Goal: Information Seeking & Learning: Find specific fact

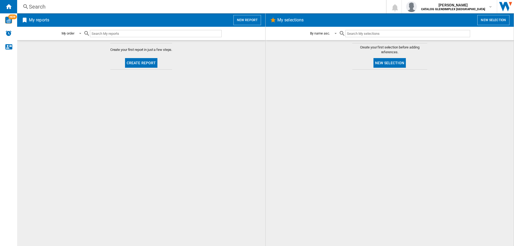
click at [42, 7] on div "Search" at bounding box center [200, 6] width 343 height 7
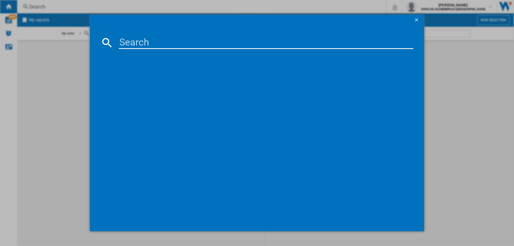
drag, startPoint x: 138, startPoint y: 37, endPoint x: 139, endPoint y: 41, distance: 4.1
click at [138, 38] on input at bounding box center [266, 42] width 294 height 13
click at [141, 41] on input at bounding box center [266, 42] width 294 height 13
paste input "444411829"
type input "444411829"
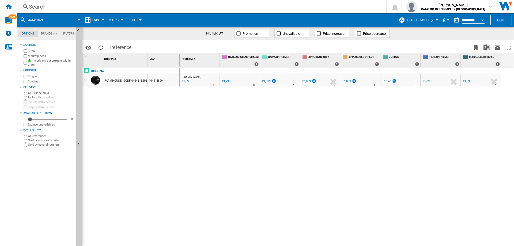
click at [43, 5] on div "Search" at bounding box center [200, 6] width 343 height 7
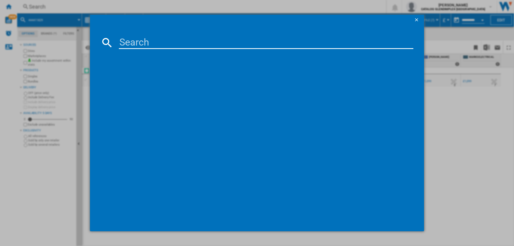
click at [152, 43] on input at bounding box center [266, 42] width 294 height 13
type input "444411819"
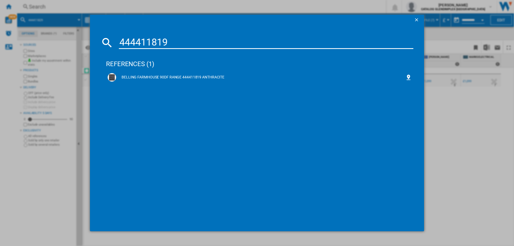
drag, startPoint x: 186, startPoint y: 76, endPoint x: 198, endPoint y: 245, distance: 170.2
click at [186, 76] on div "BELLING FARMHOUSE 90DF RANGE 444411819 ANTHRACITE" at bounding box center [260, 77] width 289 height 5
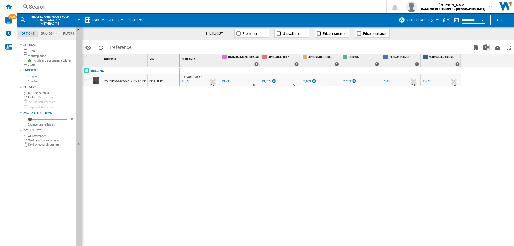
click at [40, 7] on div "Search" at bounding box center [200, 6] width 343 height 7
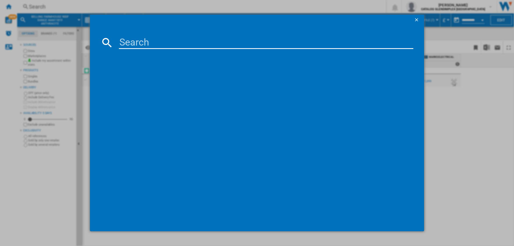
click at [132, 44] on input at bounding box center [266, 42] width 294 height 13
type input "444411830"
click at [187, 78] on div "BELLING FARMHOUSE 100DF 444411830 CREAM" at bounding box center [260, 77] width 289 height 5
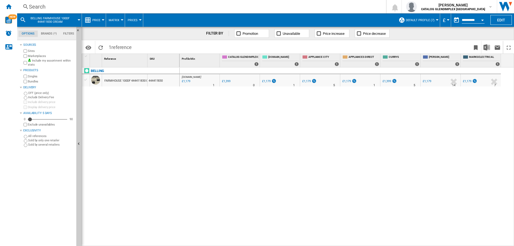
click at [25, 5] on ng-md-icon at bounding box center [25, 6] width 6 height 7
drag, startPoint x: 28, startPoint y: 6, endPoint x: 50, endPoint y: 14, distance: 23.2
click at [28, 6] on ng-md-icon at bounding box center [25, 6] width 6 height 7
click at [42, 6] on div "Search" at bounding box center [200, 6] width 343 height 7
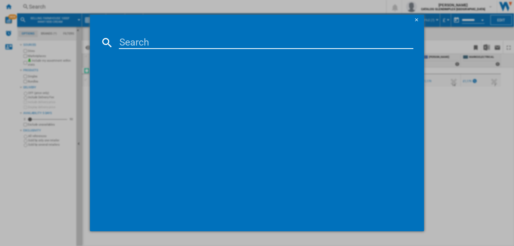
click at [127, 42] on input at bounding box center [266, 42] width 294 height 13
type input "444411858"
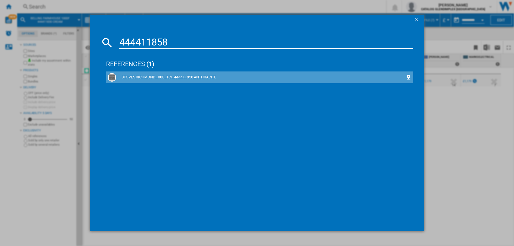
click at [175, 75] on div "STOVES RICHMOND 100EI TCH 444411858 ANTHRACITE" at bounding box center [260, 77] width 289 height 5
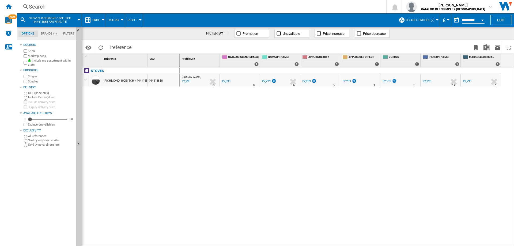
click at [30, 10] on div "Search" at bounding box center [200, 6] width 343 height 7
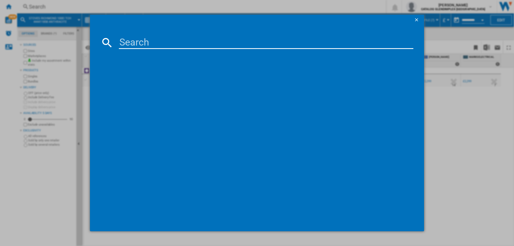
click at [125, 40] on input at bounding box center [266, 42] width 294 height 13
type input "444411813"
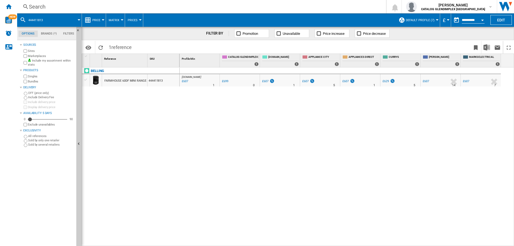
click at [28, 7] on ng-md-icon at bounding box center [25, 6] width 6 height 7
click at [38, 5] on div "Search" at bounding box center [200, 6] width 343 height 7
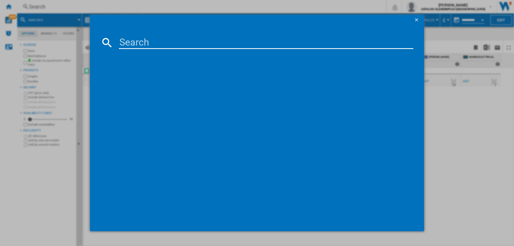
click at [150, 40] on input at bounding box center [266, 42] width 294 height 13
type input "444411815"
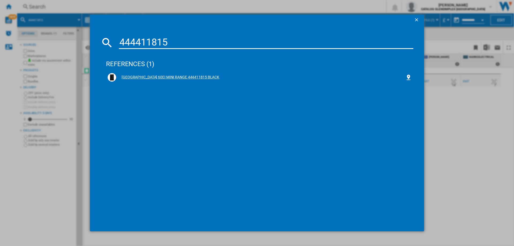
click at [164, 79] on div "[GEOGRAPHIC_DATA] 60EI MINI RANGE 444411815 BLACK" at bounding box center [260, 77] width 289 height 5
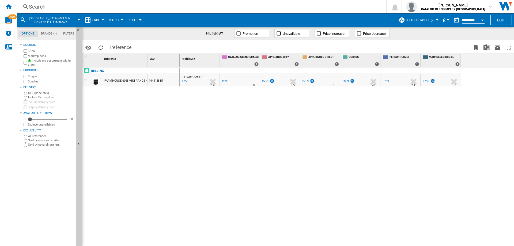
click at [31, 8] on div "Search" at bounding box center [200, 6] width 343 height 7
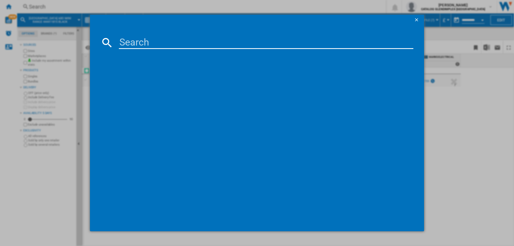
click at [149, 45] on input at bounding box center [266, 42] width 294 height 13
type input "444411812"
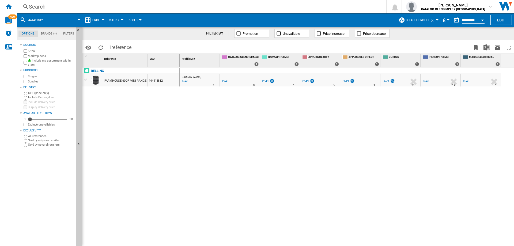
click at [44, 6] on div "Search" at bounding box center [200, 6] width 343 height 7
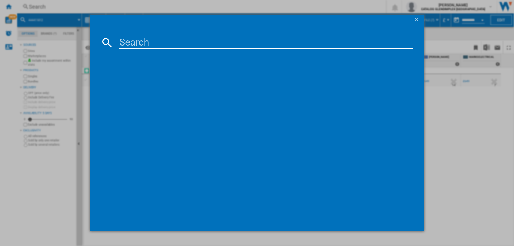
click at [139, 40] on input at bounding box center [266, 42] width 294 height 13
type input "444411844"
click at [168, 79] on div "STOVES RICHMOND DELUXE 60DF 444411844 BLACK" at bounding box center [260, 77] width 289 height 5
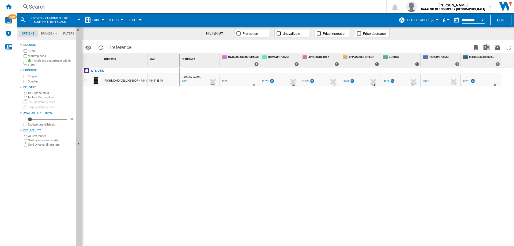
click at [34, 8] on div "Search" at bounding box center [200, 6] width 343 height 7
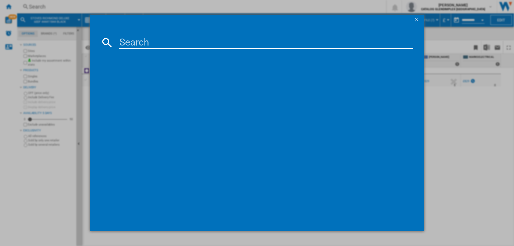
click at [129, 40] on input at bounding box center [266, 42] width 294 height 13
type input "444411843"
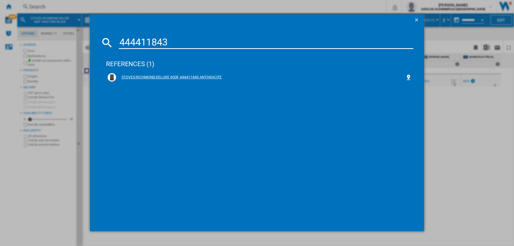
click at [162, 78] on div "STOVES RICHMOND DELUXE 60DF 444411843 ANTHRACITE" at bounding box center [260, 77] width 289 height 5
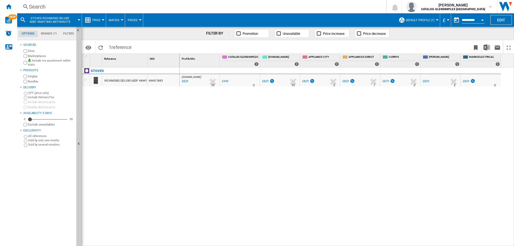
click at [37, 7] on div "Search" at bounding box center [200, 6] width 343 height 7
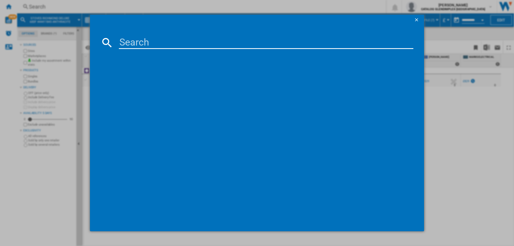
click at [134, 40] on input at bounding box center [266, 42] width 294 height 13
type input "444411847"
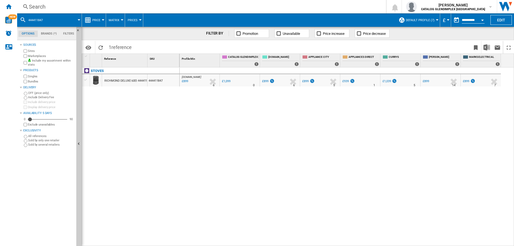
click at [35, 7] on div "Search" at bounding box center [200, 6] width 343 height 7
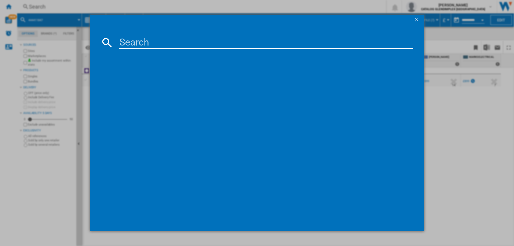
click at [123, 44] on input at bounding box center [266, 42] width 294 height 13
type input "444411846"
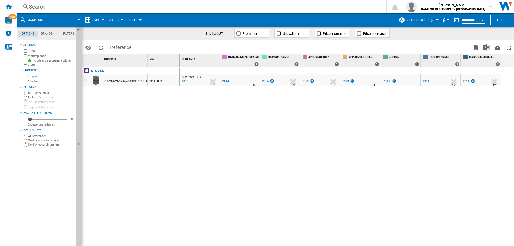
click at [185, 81] on div "£879" at bounding box center [184, 81] width 7 height 5
click at [37, 5] on div "Search" at bounding box center [200, 6] width 343 height 7
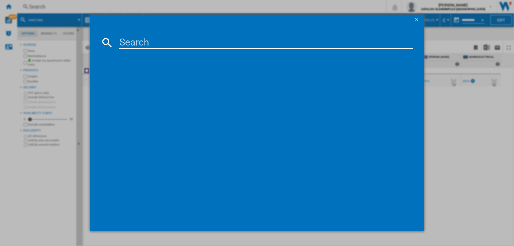
click at [147, 44] on input at bounding box center [266, 42] width 294 height 13
type input "444411798"
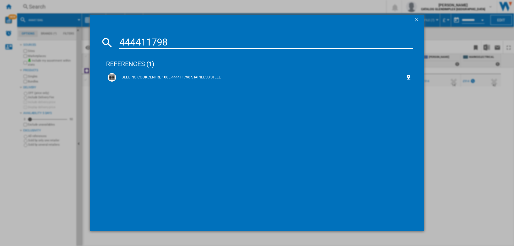
drag, startPoint x: 181, startPoint y: 76, endPoint x: 511, endPoint y: 95, distance: 331.2
click at [181, 76] on div "BELLING COOKCENTRE 100E 444411798 STAINLESS STEEL" at bounding box center [260, 77] width 289 height 5
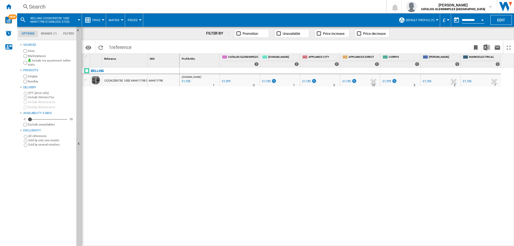
click at [40, 6] on div "Search" at bounding box center [200, 6] width 343 height 7
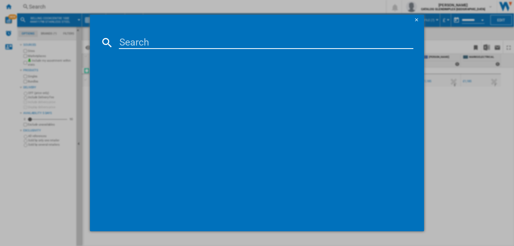
click at [138, 45] on input at bounding box center [266, 42] width 294 height 13
type input "444411826"
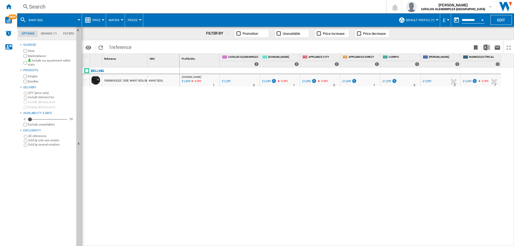
click at [40, 5] on div "Search" at bounding box center [200, 6] width 343 height 7
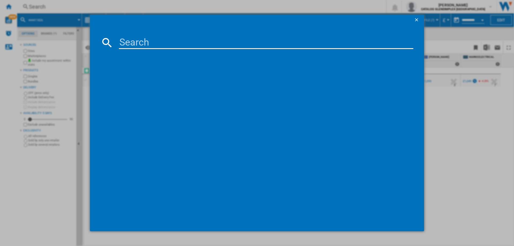
click at [137, 43] on input at bounding box center [266, 42] width 294 height 13
type input "444411823"
click at [187, 77] on div "[GEOGRAPHIC_DATA] 90EI 444411823 BLACK" at bounding box center [260, 77] width 289 height 5
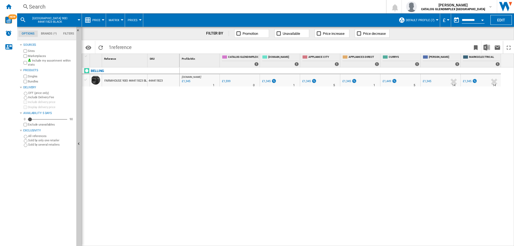
click at [37, 3] on div "Search" at bounding box center [200, 6] width 343 height 7
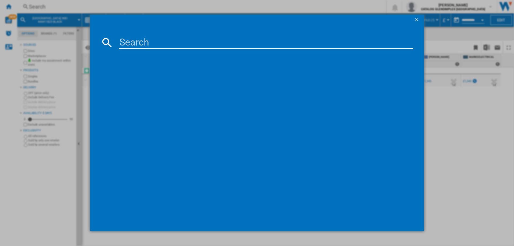
click at [159, 54] on div at bounding box center [257, 136] width 313 height 169
click at [154, 45] on input at bounding box center [266, 42] width 294 height 13
paste input "444411802"
type input "444411802"
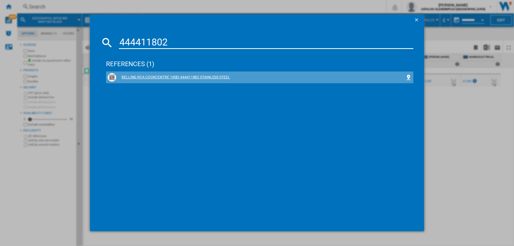
click at [163, 75] on div "BELLING RCA COOKCENTRE 100EI 444411802 STAINLESS STEEL" at bounding box center [260, 77] width 289 height 5
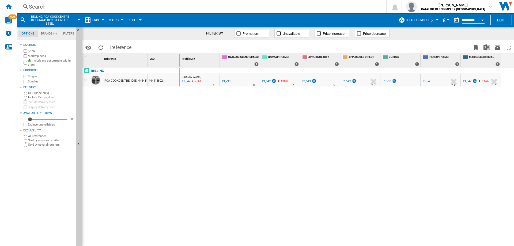
click at [32, 9] on div "Search" at bounding box center [200, 6] width 343 height 7
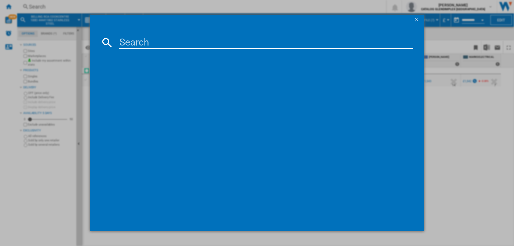
click at [123, 42] on input at bounding box center [266, 42] width 294 height 13
type input "444411796"
click at [192, 78] on div "BELLING COOKCENTRE 90EI RANGE STAINLESS STEEL" at bounding box center [260, 77] width 289 height 5
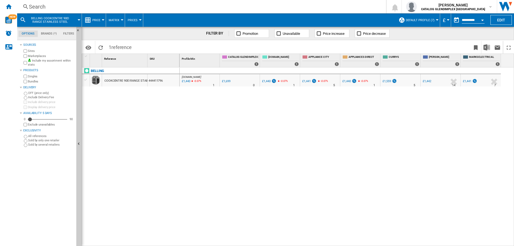
click at [43, 6] on div "Search" at bounding box center [200, 6] width 343 height 7
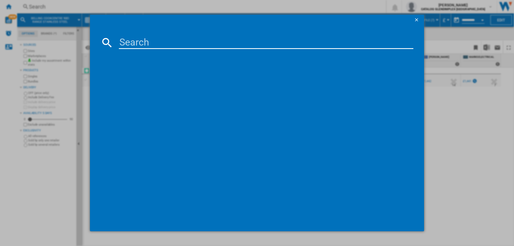
click at [132, 41] on input at bounding box center [266, 42] width 294 height 13
type input "444411794"
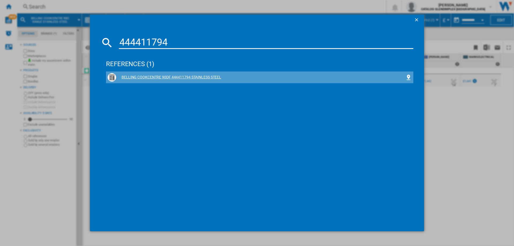
click at [197, 78] on div "BELLING COOKCENTRE 90DF 444411794 STAINLESS STEEL" at bounding box center [260, 77] width 289 height 5
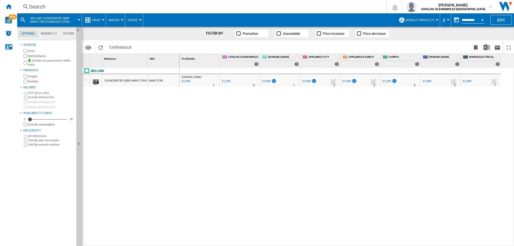
click at [41, 5] on div "Search" at bounding box center [200, 6] width 343 height 7
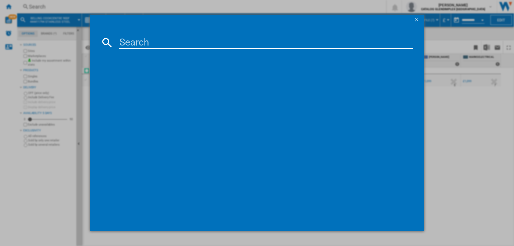
click at [127, 40] on input at bounding box center [266, 42] width 294 height 13
type input "444411822"
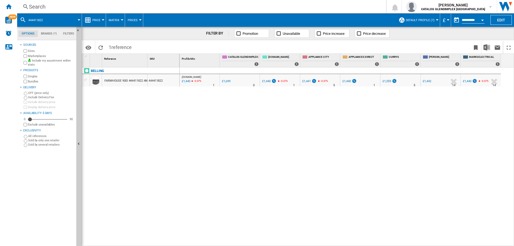
click at [29, 6] on div "Search" at bounding box center [200, 6] width 343 height 7
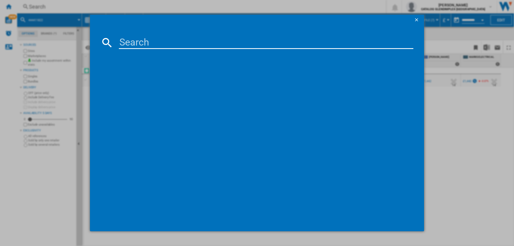
click at [123, 36] on md-dialog-content at bounding box center [257, 128] width 334 height 206
click at [124, 38] on input at bounding box center [266, 42] width 294 height 13
paste input "444411804"
type input "444411804"
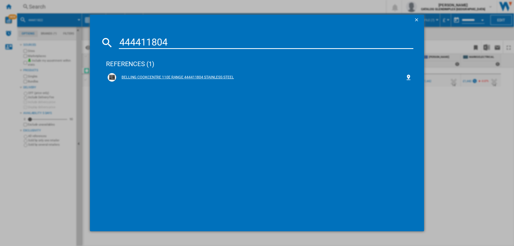
click at [187, 76] on div "BELLING COOKCENTRE 110E RANGE 444411804 STAINLESS STEEL" at bounding box center [260, 77] width 289 height 5
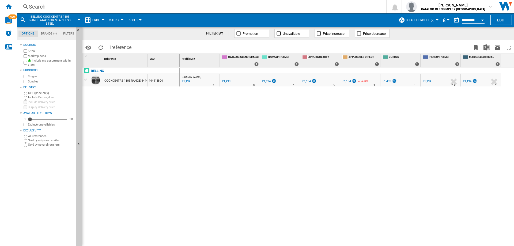
click at [38, 5] on div "Search" at bounding box center [200, 6] width 343 height 7
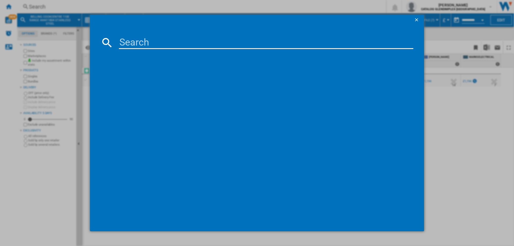
click at [129, 40] on input at bounding box center [266, 42] width 294 height 13
type input "444411832"
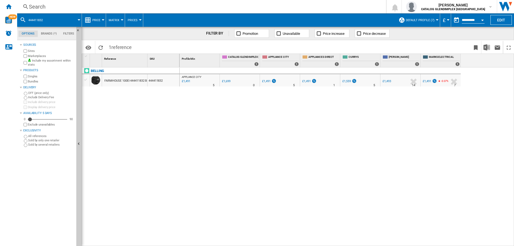
click at [42, 7] on div "Search" at bounding box center [200, 6] width 343 height 7
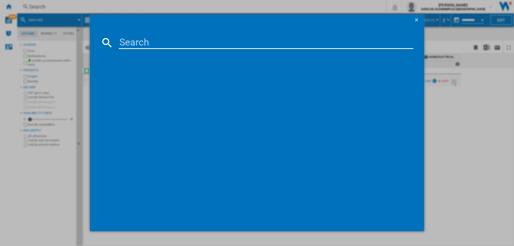
click at [148, 41] on input at bounding box center [266, 42] width 294 height 13
type input "444411821"
click at [155, 76] on div "BELLING FARMHOUSE 90DF RANGE 444411821 CREAM" at bounding box center [260, 77] width 289 height 5
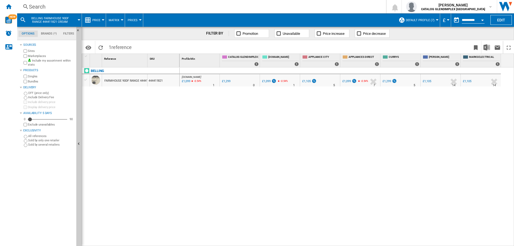
click at [35, 6] on div "Search" at bounding box center [200, 6] width 343 height 7
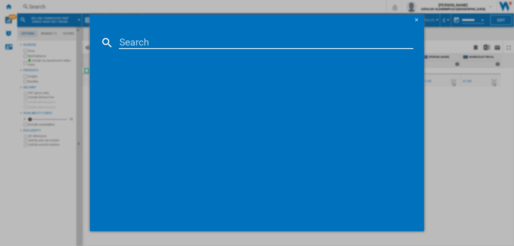
click at [148, 42] on input at bounding box center [266, 42] width 294 height 13
type input "444411824"
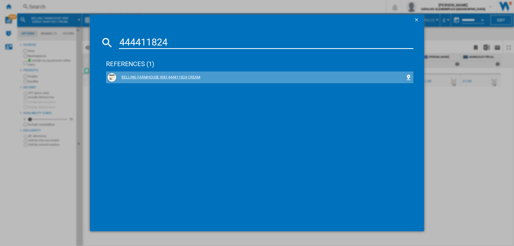
click at [174, 77] on div "BELLING FARMHOUSE 90EI 444411824 CREAM" at bounding box center [260, 77] width 289 height 5
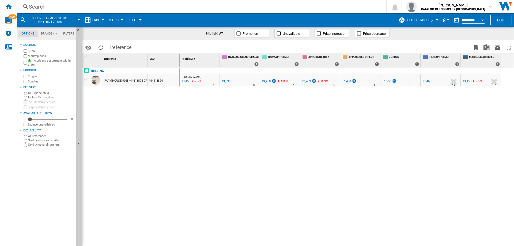
click at [35, 9] on div "Search" at bounding box center [200, 6] width 343 height 7
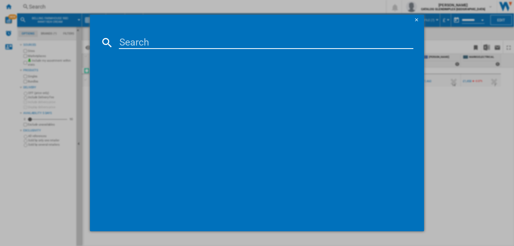
click at [139, 38] on input at bounding box center [266, 42] width 294 height 13
type input "444411828"
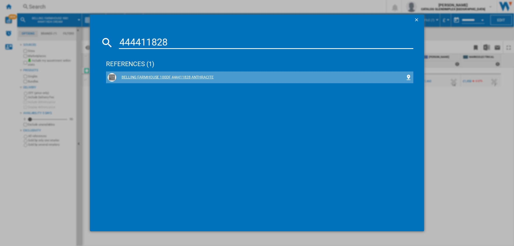
click at [172, 78] on div "BELLING FARMHOUSE 100DF 444411828 ANTHRACITE" at bounding box center [260, 77] width 289 height 5
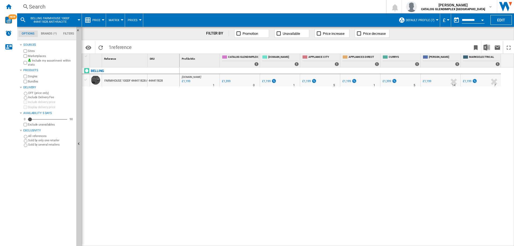
click at [37, 6] on div "Search" at bounding box center [200, 6] width 343 height 7
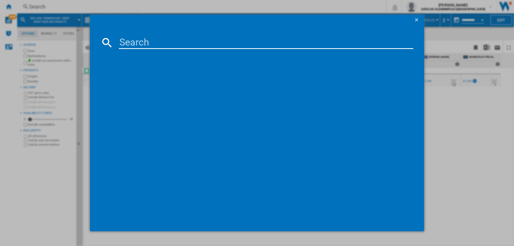
click at [126, 41] on input at bounding box center [266, 42] width 294 height 13
type input "444411816"
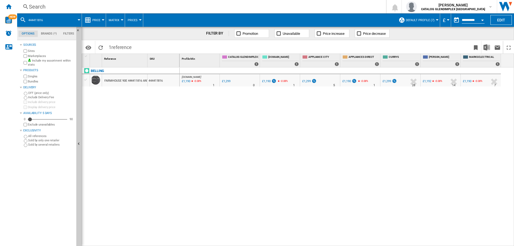
drag, startPoint x: 346, startPoint y: 81, endPoint x: 308, endPoint y: 82, distance: 38.3
click at [307, 99] on div "[DOMAIN_NAME] : AO -8.4 % £1,190 -0.08 % N/A 1 [DOMAIN_NAME] : AO 0.0 % £1,299 %" at bounding box center [347, 156] width 335 height 179
click at [307, 78] on div "APPLIANCE CITY" at bounding box center [320, 76] width 38 height 3
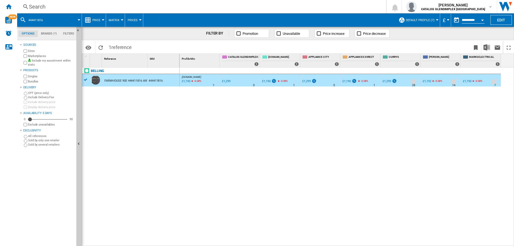
click at [307, 81] on div "£1,299" at bounding box center [306, 81] width 8 height 3
click at [37, 6] on div "Search" at bounding box center [200, 6] width 343 height 7
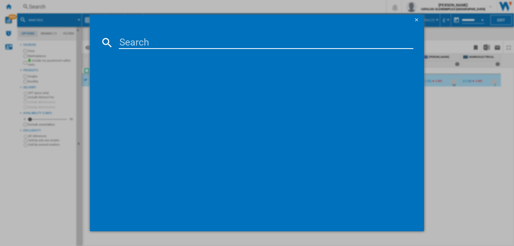
click at [146, 41] on input at bounding box center [266, 42] width 294 height 13
type input "444411831"
click at [184, 77] on div "BELLING RCA FARMHOUSE 100EI 444411831 BLACK" at bounding box center [260, 77] width 289 height 5
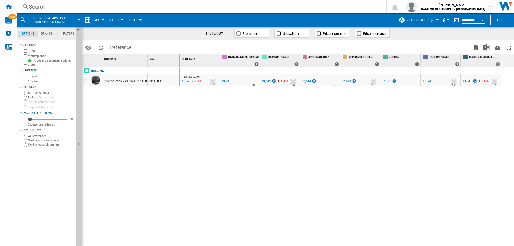
click at [39, 6] on div "Search" at bounding box center [200, 6] width 343 height 7
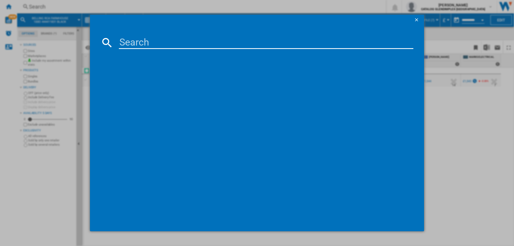
click at [146, 46] on input at bounding box center [266, 42] width 294 height 13
type input "444411852"
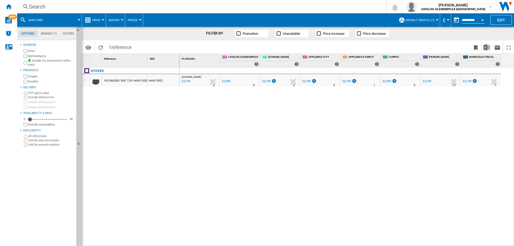
click at [305, 80] on div "£2,199" at bounding box center [306, 81] width 8 height 3
click at [41, 5] on div "Search" at bounding box center [200, 6] width 343 height 7
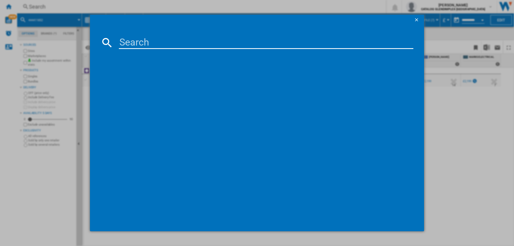
click at [138, 46] on input at bounding box center [266, 42] width 294 height 13
type input "444411855"
click at [164, 77] on div "STOVES RICHMOND 100DF 444411855 ANTHRACITE" at bounding box center [260, 77] width 289 height 5
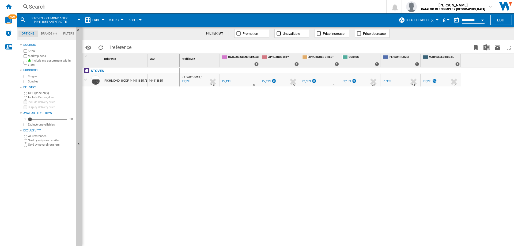
click at [33, 8] on div "Search" at bounding box center [200, 6] width 343 height 7
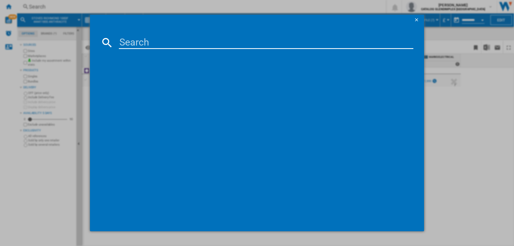
click at [160, 47] on input at bounding box center [266, 42] width 294 height 13
type input "444411856"
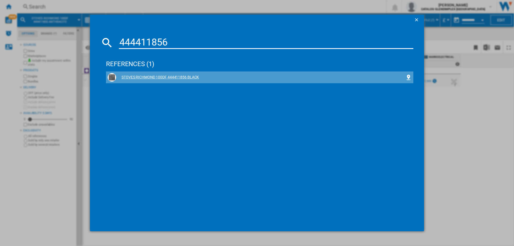
click at [171, 78] on div "STOVES RICHMOND 100DF 444411856 BLACK" at bounding box center [260, 77] width 289 height 5
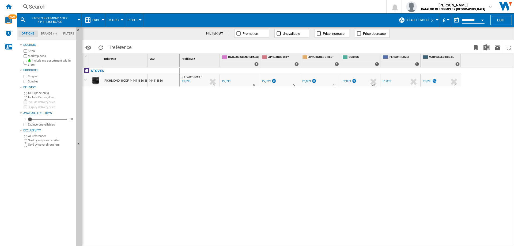
click at [41, 7] on div "Search" at bounding box center [200, 6] width 343 height 7
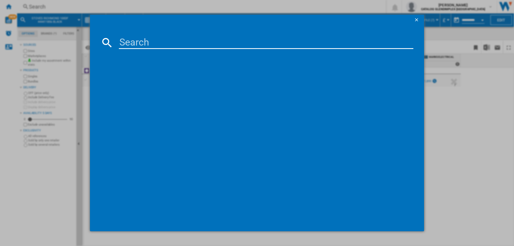
click at [135, 41] on input at bounding box center [266, 42] width 294 height 13
type input "444411859"
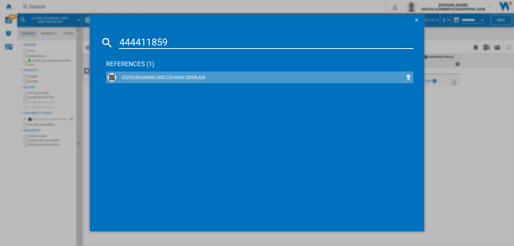
click at [167, 75] on div "STOVES RICHMOND 100EI TCH 444411859 BLACK" at bounding box center [260, 77] width 289 height 5
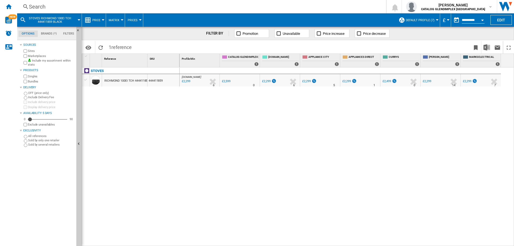
click at [35, 5] on div "Search" at bounding box center [200, 6] width 343 height 7
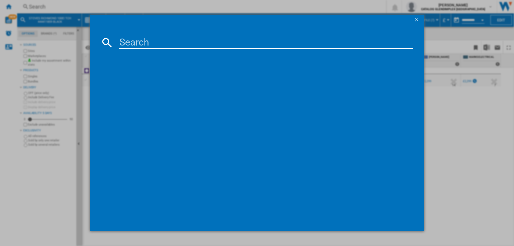
click at [143, 42] on input at bounding box center [266, 42] width 294 height 13
type input "444411853"
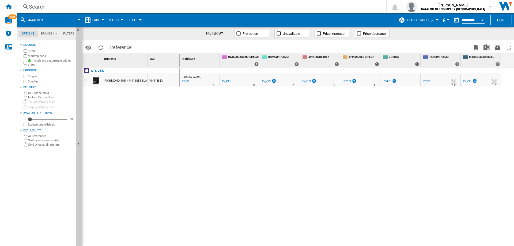
click at [34, 9] on div "Search" at bounding box center [200, 6] width 343 height 7
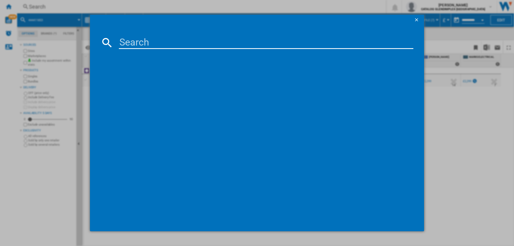
click at [140, 45] on input at bounding box center [266, 42] width 294 height 13
type input "444411818"
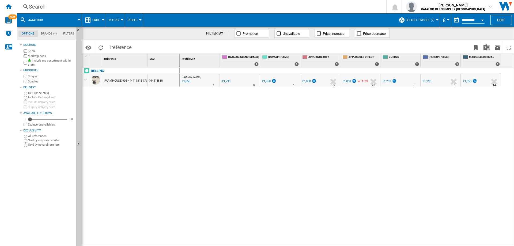
click at [42, 5] on div "Search" at bounding box center [200, 6] width 343 height 7
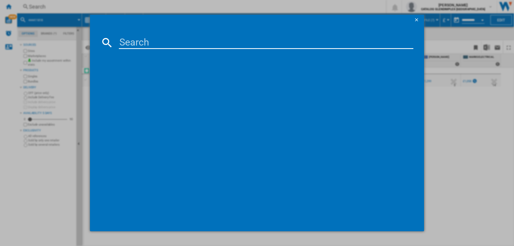
click at [147, 40] on input at bounding box center [266, 42] width 294 height 13
type input "444411809"
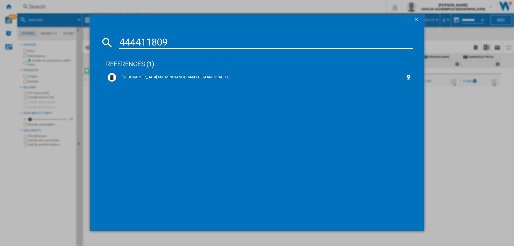
drag, startPoint x: 180, startPoint y: 76, endPoint x: 208, endPoint y: 79, distance: 27.7
click at [180, 76] on div "[GEOGRAPHIC_DATA] 60E MINI RANGE 444411809 ANTHRACITE" at bounding box center [260, 77] width 289 height 5
